Goal: Find specific page/section: Find specific page/section

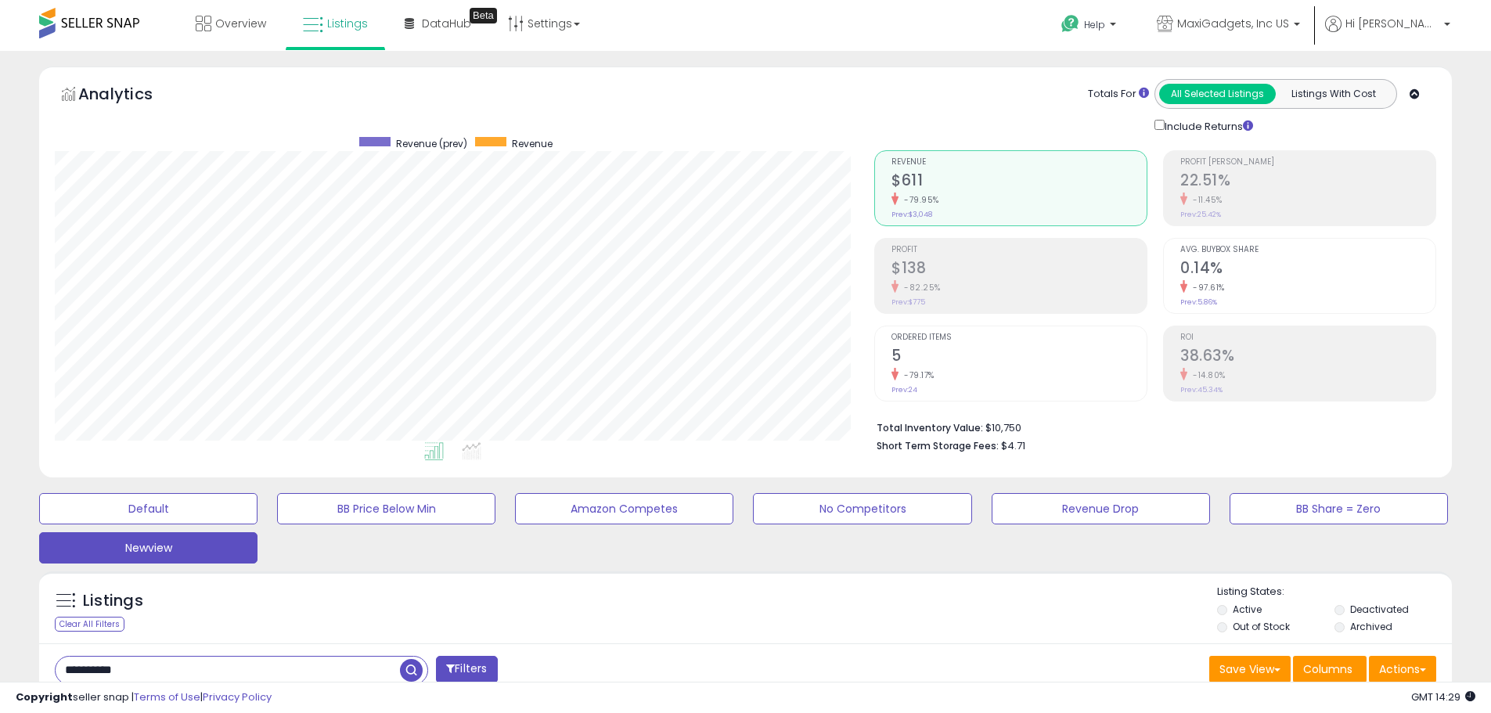
select select "**"
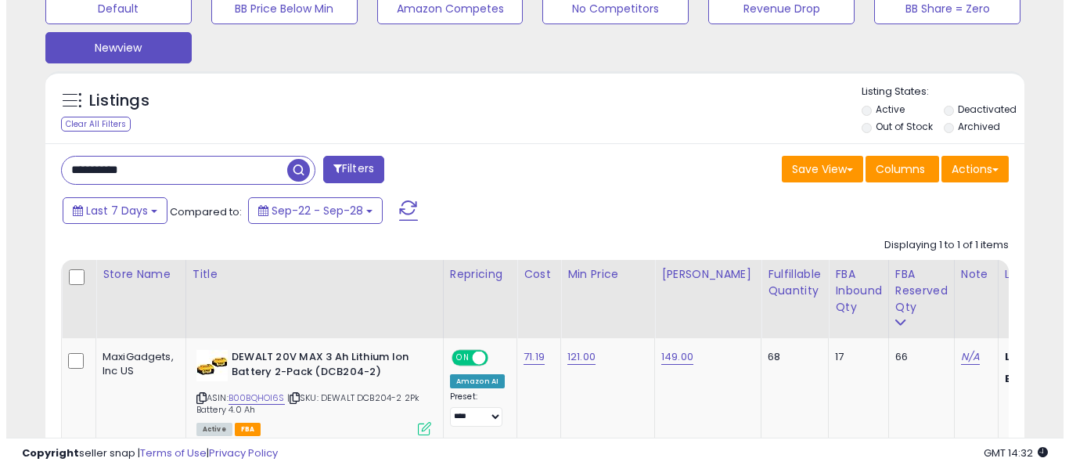
scroll to position [499, 0]
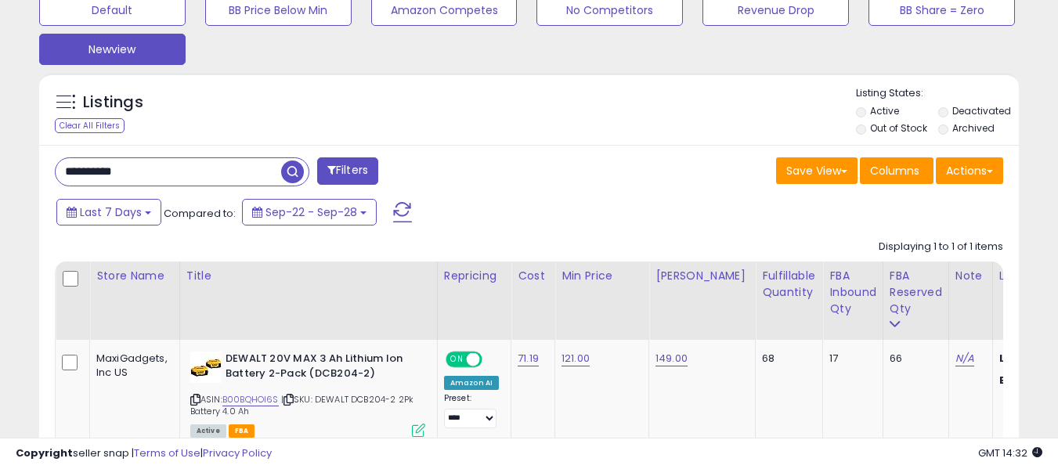
drag, startPoint x: 159, startPoint y: 169, endPoint x: 39, endPoint y: 167, distance: 119.8
click at [39, 167] on div "**********" at bounding box center [528, 350] width 979 height 411
paste input "text"
click at [294, 171] on span "button" at bounding box center [292, 171] width 23 height 23
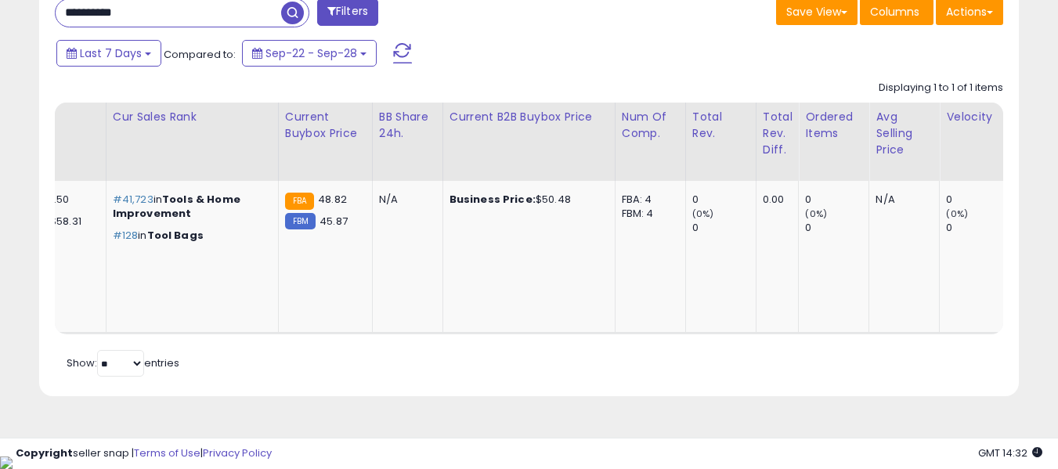
scroll to position [0, 0]
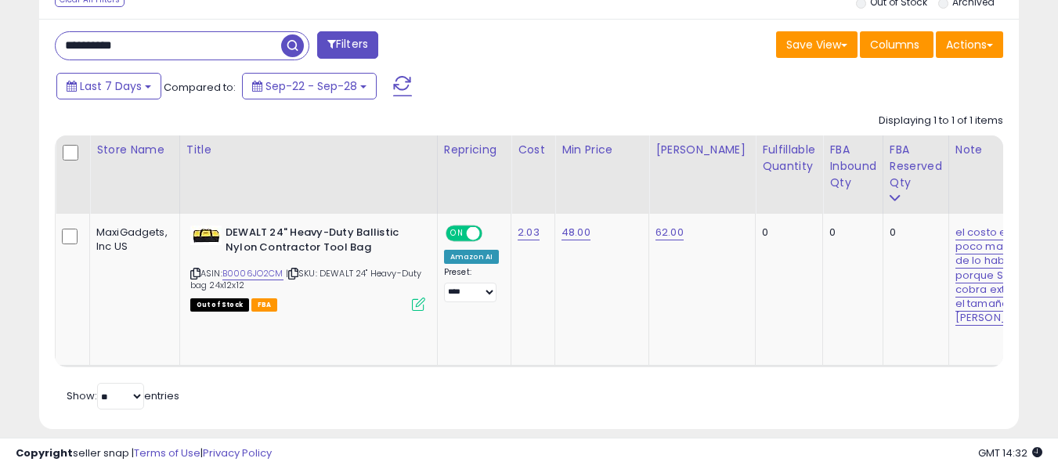
drag, startPoint x: 171, startPoint y: 13, endPoint x: -19, endPoint y: 13, distance: 189.5
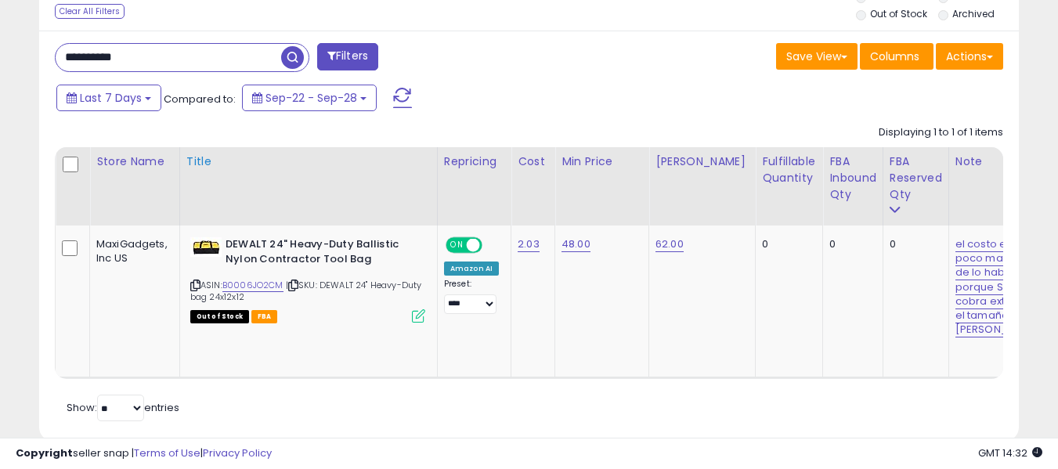
paste input "text"
click at [295, 55] on span "button" at bounding box center [292, 57] width 23 height 23
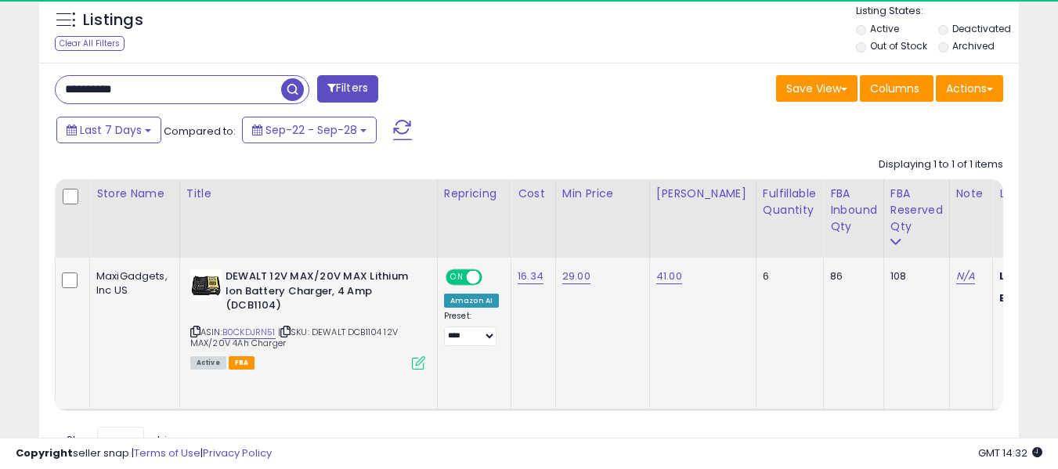
scroll to position [0, 0]
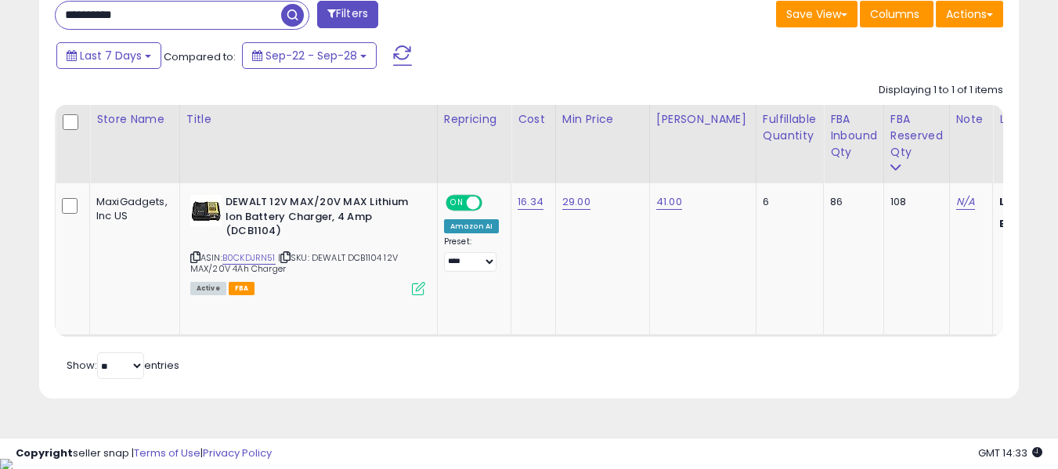
drag, startPoint x: 171, startPoint y: 14, endPoint x: 24, endPoint y: 27, distance: 147.8
paste input "text"
click at [298, 14] on span "button" at bounding box center [292, 15] width 23 height 23
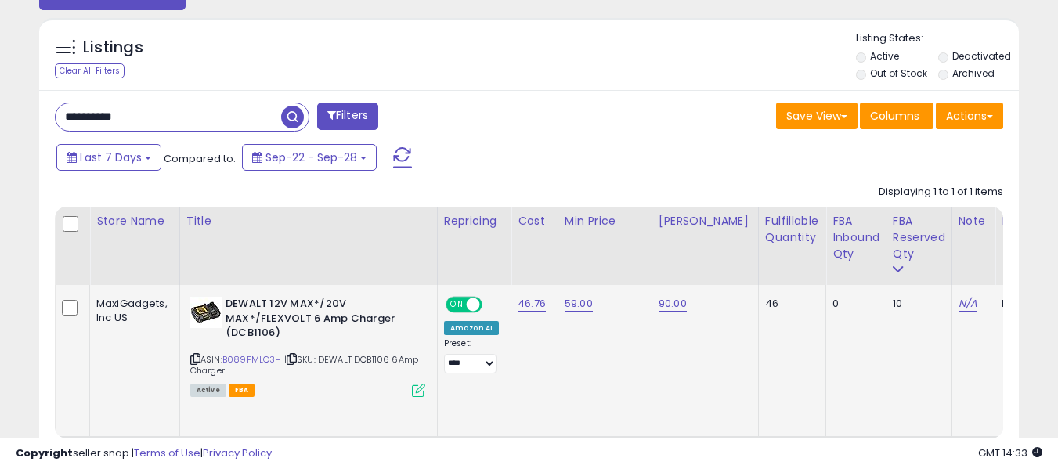
scroll to position [581, 0]
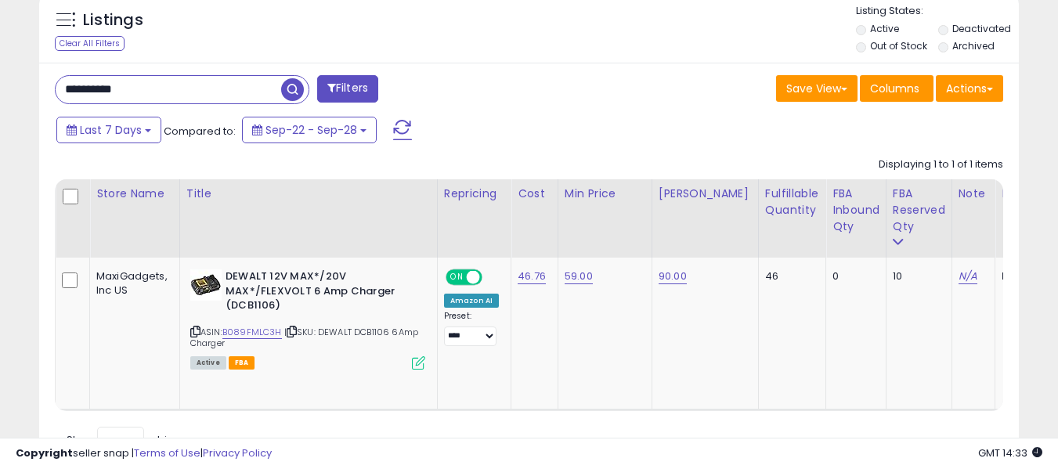
drag, startPoint x: 169, startPoint y: 80, endPoint x: 20, endPoint y: 94, distance: 150.2
paste input "text"
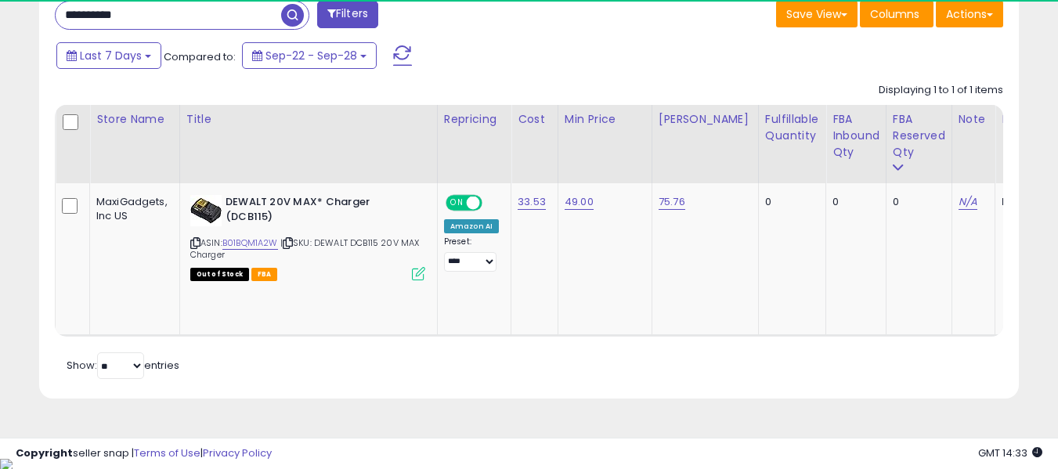
scroll to position [321, 567]
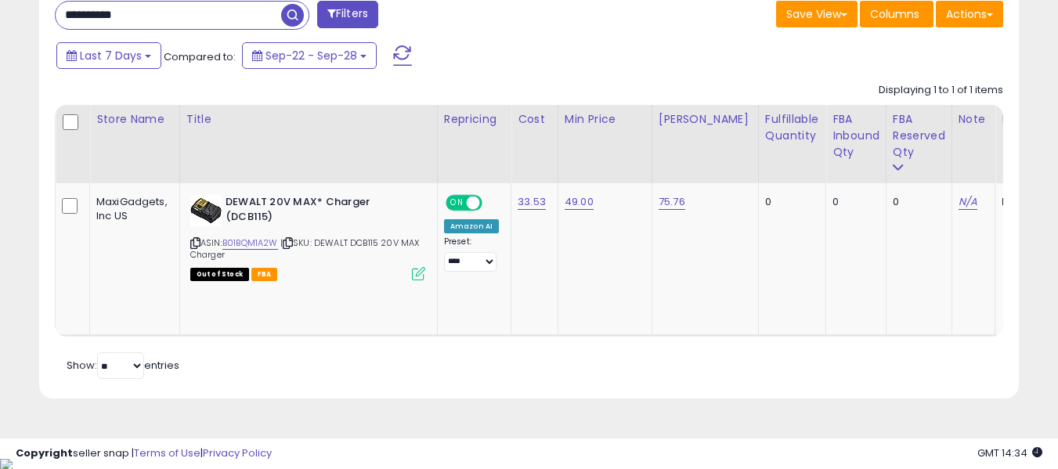
drag, startPoint x: 184, startPoint y: 21, endPoint x: -31, endPoint y: 21, distance: 215.3
paste input "text"
click at [294, 18] on span "button" at bounding box center [292, 15] width 23 height 23
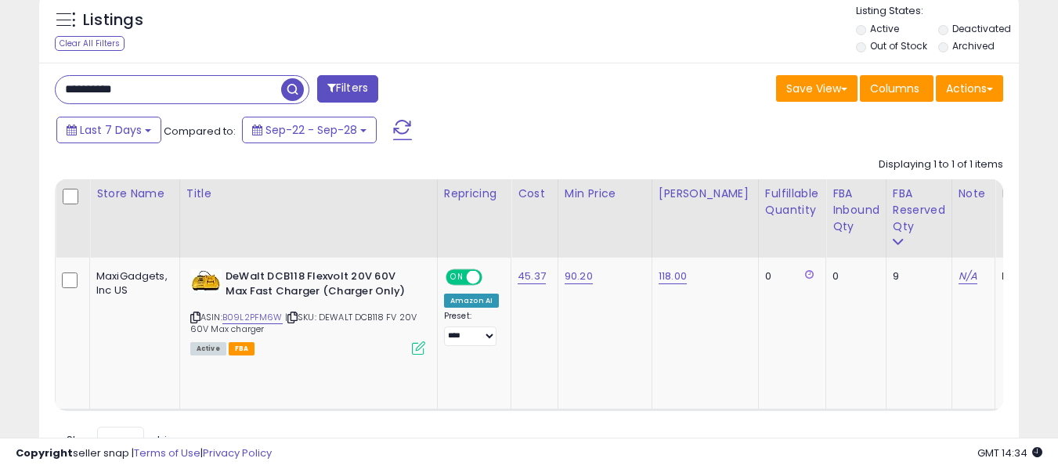
drag, startPoint x: 154, startPoint y: 90, endPoint x: 12, endPoint y: 83, distance: 142.7
paste input "text"
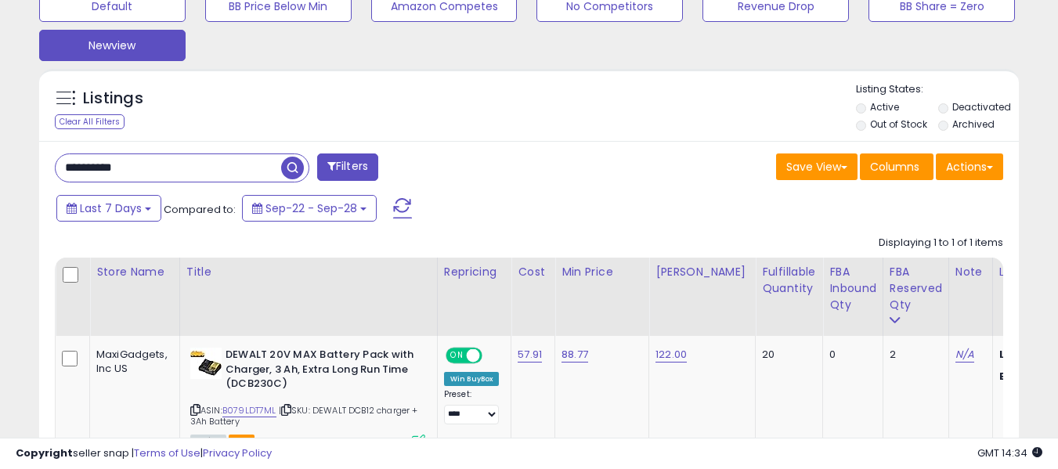
drag, startPoint x: 201, startPoint y: 161, endPoint x: -106, endPoint y: 171, distance: 307.9
paste input "text"
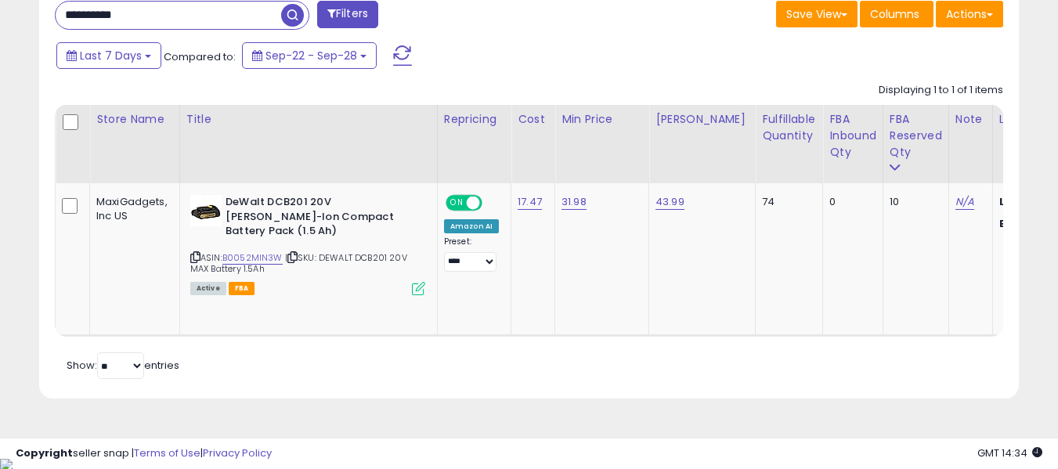
drag, startPoint x: 182, startPoint y: 22, endPoint x: -179, endPoint y: 28, distance: 361.0
paste input "text"
click at [293, 13] on span "button" at bounding box center [292, 15] width 23 height 23
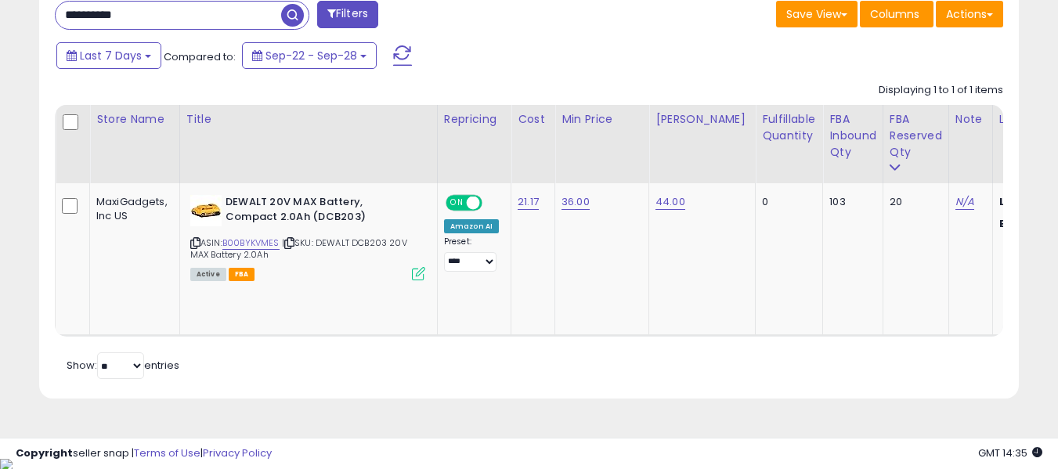
drag, startPoint x: 141, startPoint y: 21, endPoint x: -14, endPoint y: 21, distance: 155.0
paste input "text"
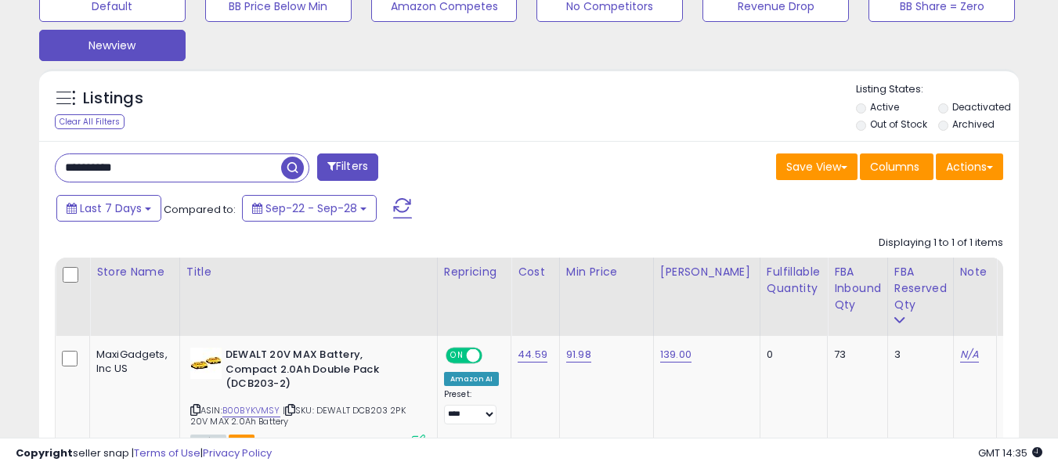
drag, startPoint x: 173, startPoint y: 170, endPoint x: 5, endPoint y: 170, distance: 167.5
click at [5, 170] on div "**********" at bounding box center [529, 79] width 1058 height 1062
paste input "text"
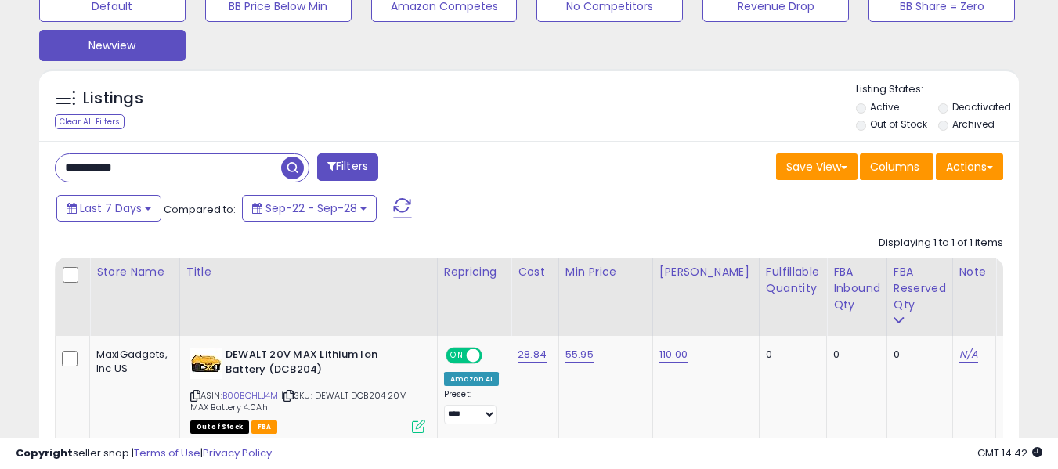
drag, startPoint x: 56, startPoint y: 168, endPoint x: -19, endPoint y: 168, distance: 74.4
paste input "text"
click at [293, 168] on span "button" at bounding box center [292, 168] width 23 height 23
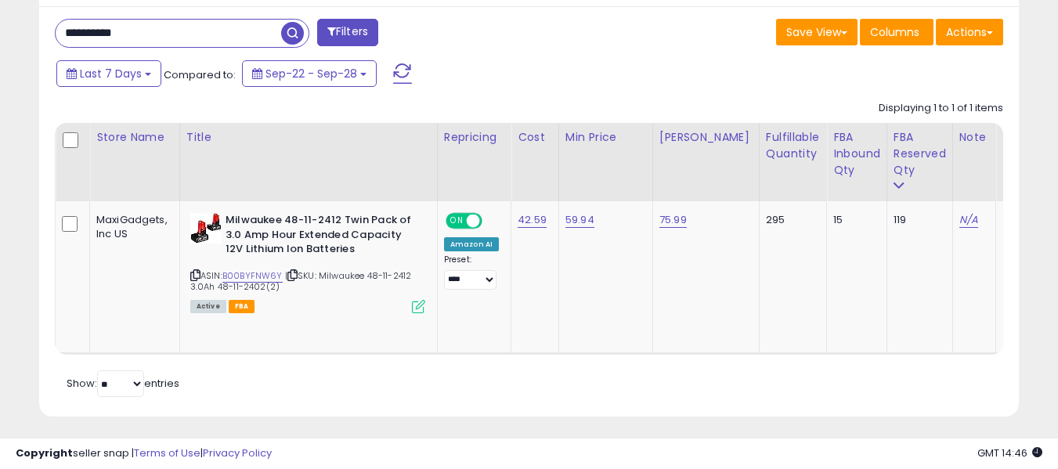
drag, startPoint x: 180, startPoint y: 19, endPoint x: 20, endPoint y: 14, distance: 159.8
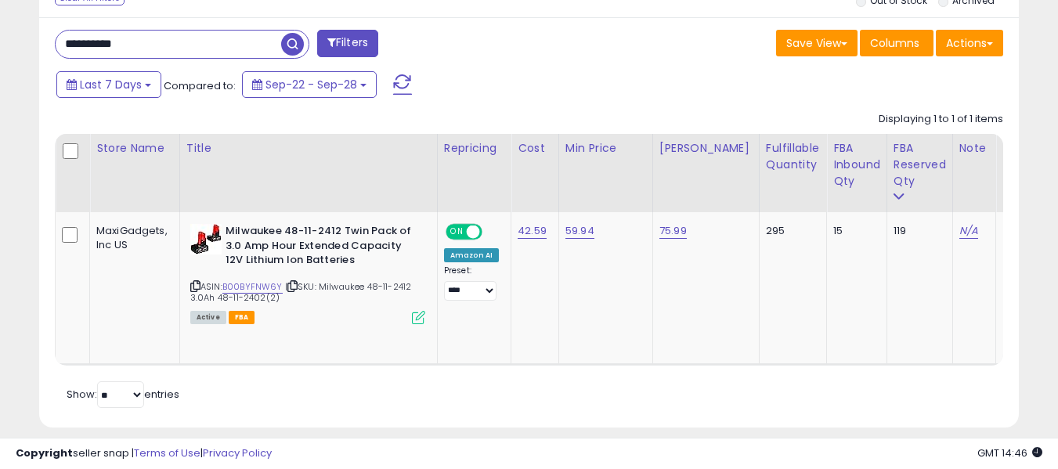
paste input "text"
click at [301, 45] on span "button" at bounding box center [292, 44] width 23 height 23
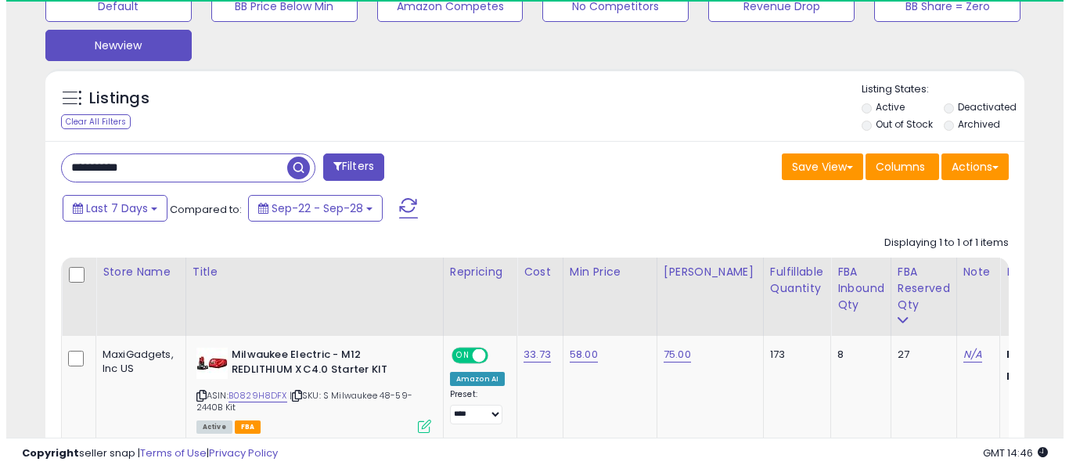
scroll to position [321, 567]
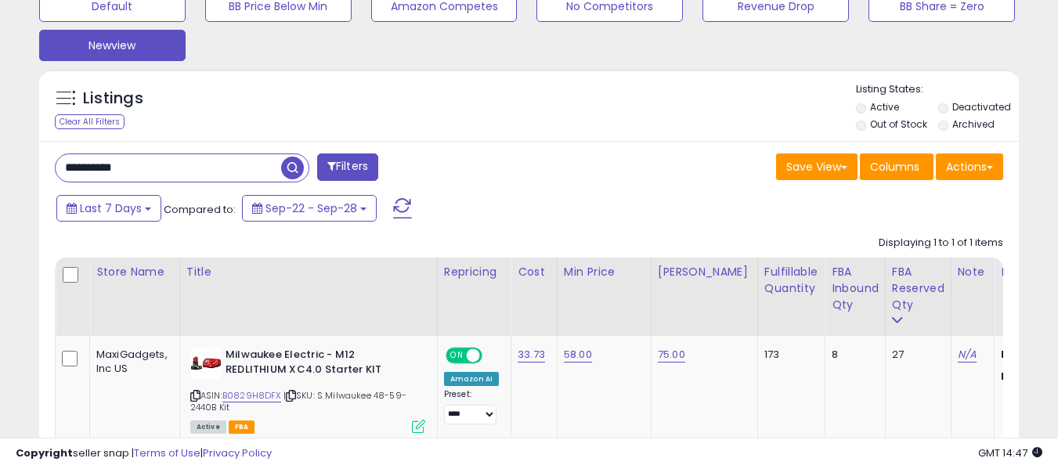
drag, startPoint x: 141, startPoint y: 175, endPoint x: 21, endPoint y: 170, distance: 119.9
click at [21, 170] on div "**********" at bounding box center [529, 67] width 1042 height 1007
paste input "text"
click at [286, 169] on span "button" at bounding box center [292, 168] width 23 height 23
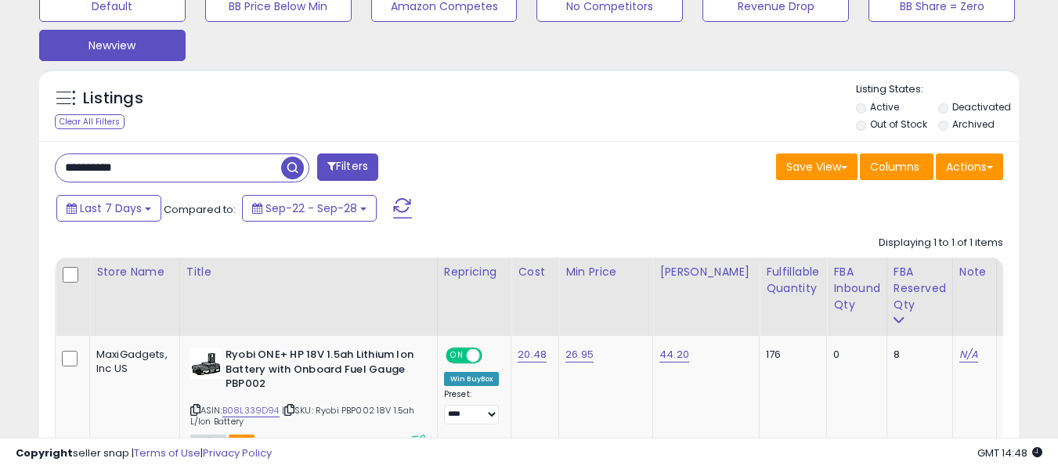
drag, startPoint x: 177, startPoint y: 162, endPoint x: 26, endPoint y: 157, distance: 151.2
click at [26, 157] on div "**********" at bounding box center [529, 67] width 1042 height 1007
paste input "text"
click at [293, 170] on span "button" at bounding box center [292, 168] width 23 height 23
click at [181, 175] on input "**********" at bounding box center [168, 167] width 225 height 27
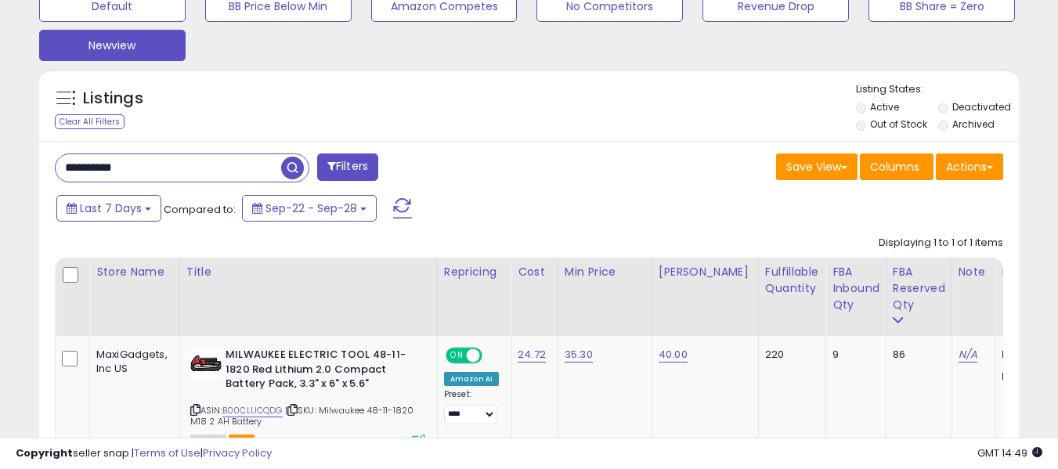
drag, startPoint x: 175, startPoint y: 171, endPoint x: 5, endPoint y: 156, distance: 171.4
click at [5, 156] on div "**********" at bounding box center [529, 79] width 1058 height 1062
paste input "text"
click at [284, 167] on span "button" at bounding box center [292, 168] width 23 height 23
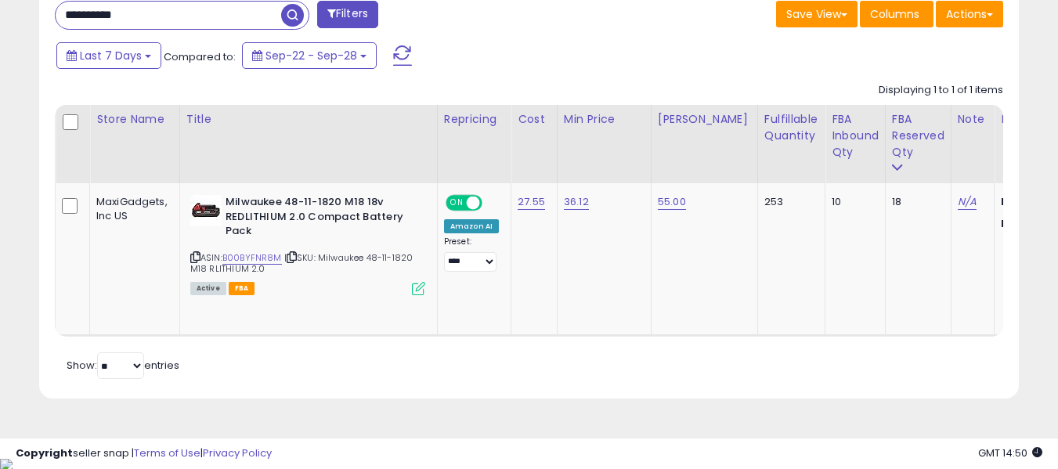
drag, startPoint x: 158, startPoint y: 21, endPoint x: -26, endPoint y: 21, distance: 184.0
paste input "text"
click at [296, 17] on span "button" at bounding box center [292, 15] width 23 height 23
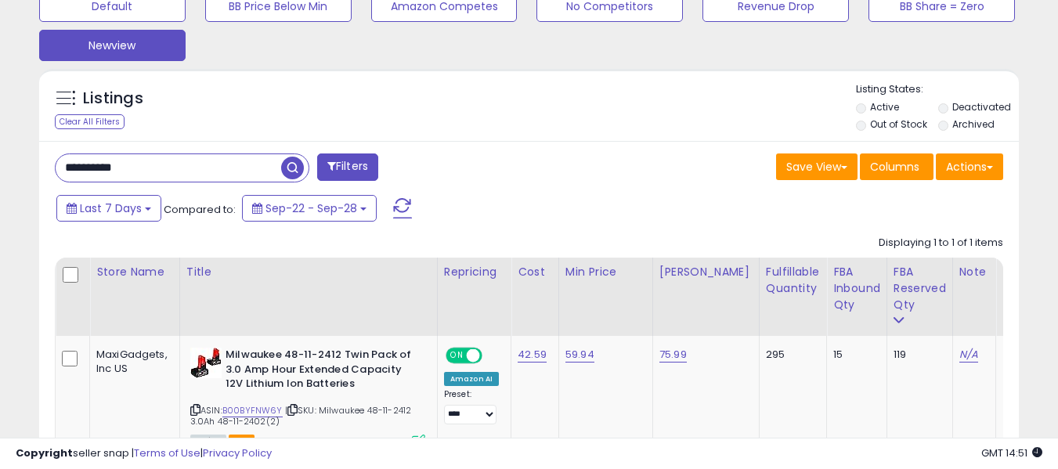
drag, startPoint x: 52, startPoint y: 168, endPoint x: 30, endPoint y: 168, distance: 22.7
click at [30, 168] on div "Listings Clear All Filters" at bounding box center [528, 316] width 1003 height 510
paste input "text"
click at [290, 172] on span "button" at bounding box center [292, 168] width 23 height 23
drag, startPoint x: 127, startPoint y: 169, endPoint x: 32, endPoint y: 169, distance: 94.7
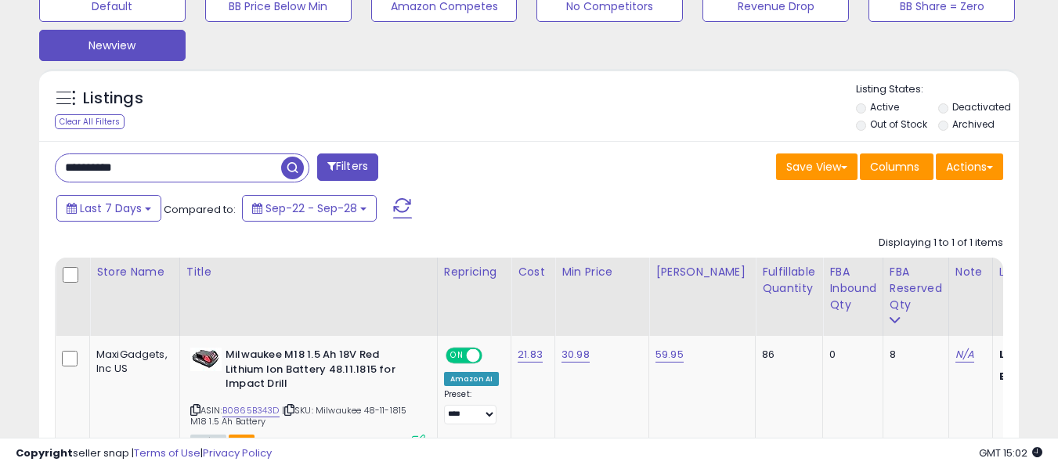
click at [32, 169] on div "Listings Clear All Filters" at bounding box center [528, 316] width 1003 height 510
paste input "text"
click at [294, 164] on span "button" at bounding box center [292, 168] width 23 height 23
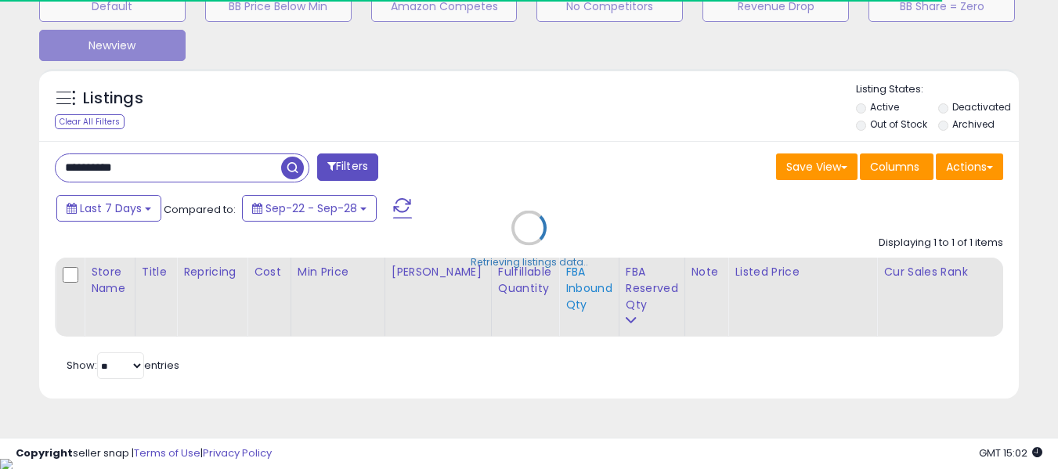
scroll to position [782602, 782356]
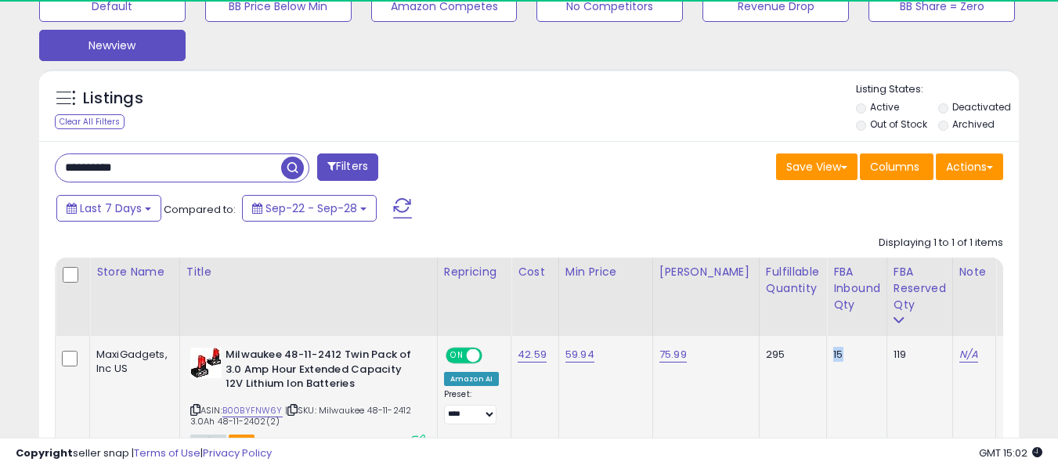
drag, startPoint x: 828, startPoint y: 351, endPoint x: 814, endPoint y: 351, distance: 13.3
click at [827, 351] on td "15" at bounding box center [857, 412] width 60 height 153
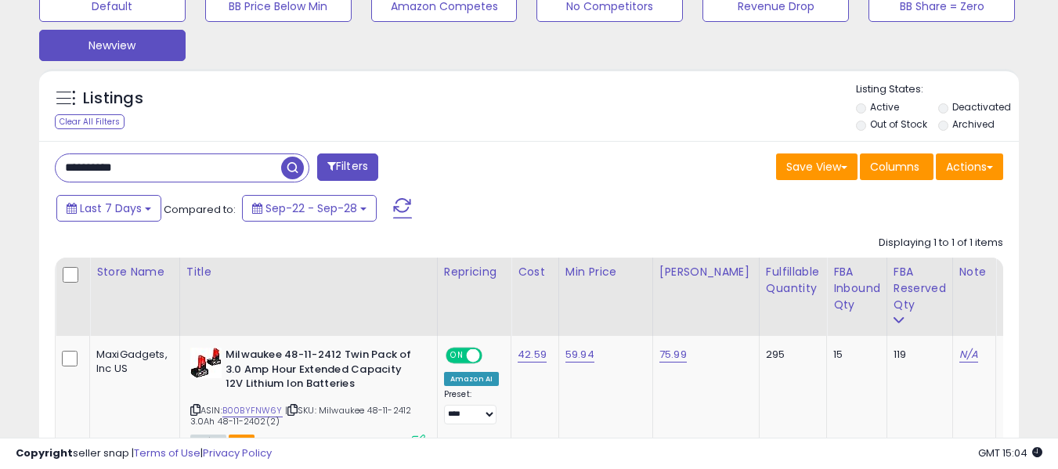
click at [217, 171] on input "**********" at bounding box center [168, 167] width 225 height 27
drag, startPoint x: 182, startPoint y: 160, endPoint x: 32, endPoint y: 159, distance: 149.5
click at [32, 159] on div "Listings Clear All Filters" at bounding box center [528, 316] width 1003 height 510
paste input "text"
type input "**********"
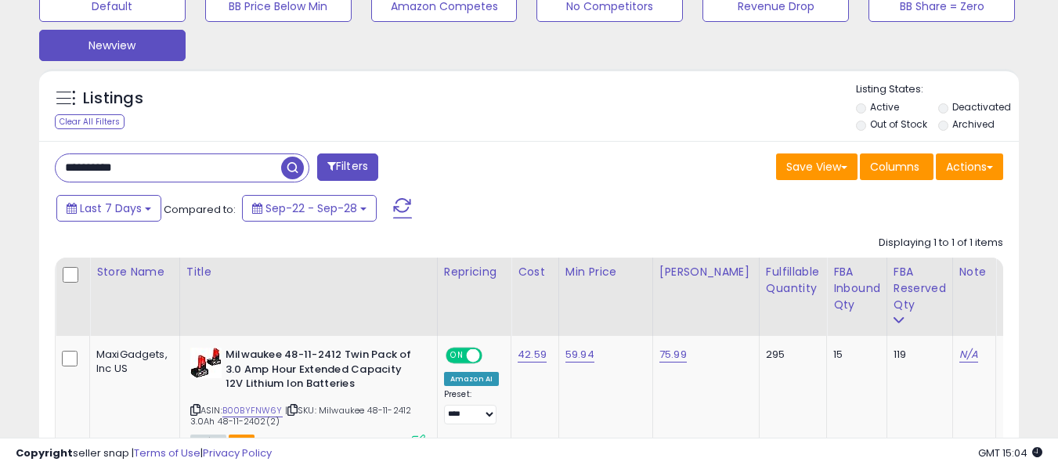
click at [287, 168] on span "button" at bounding box center [292, 168] width 23 height 23
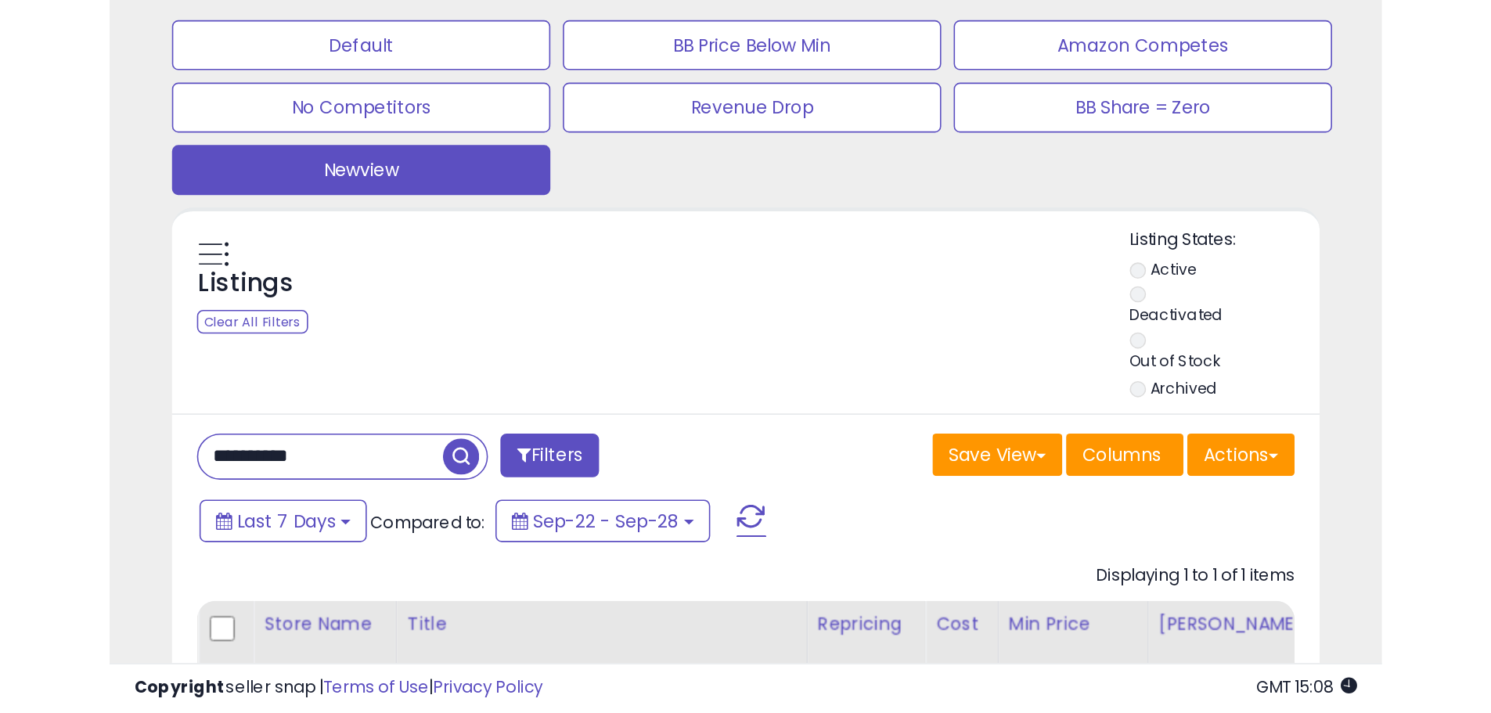
scroll to position [321, 820]
